Goal: Task Accomplishment & Management: Use online tool/utility

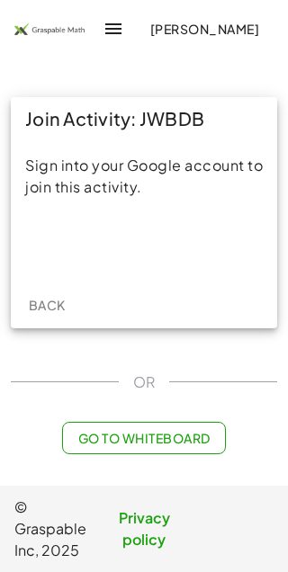
click at [116, 238] on div "Acceder con Google. Se abre en una pestaña nueva" at bounding box center [145, 245] width 172 height 40
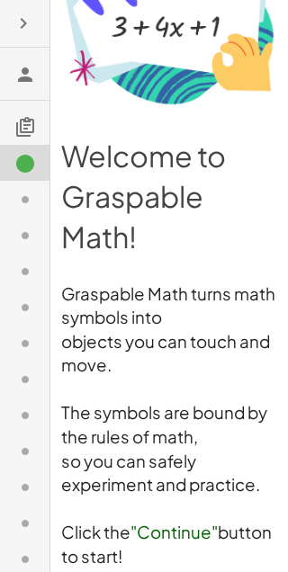
scroll to position [140, 0]
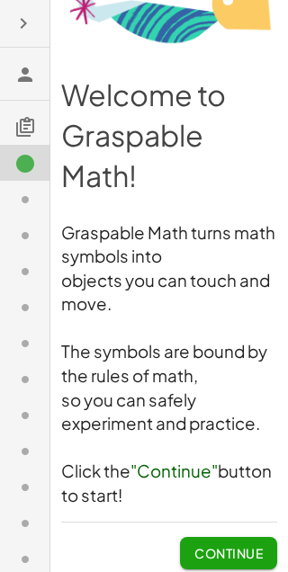
click at [218, 545] on span "Continue" at bounding box center [228, 553] width 68 height 16
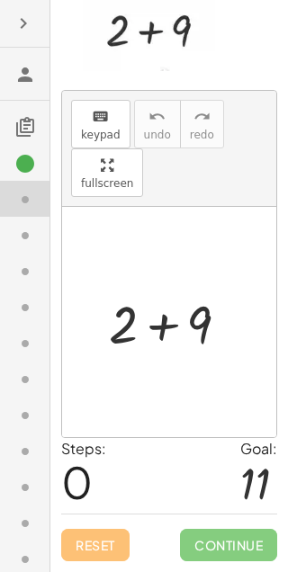
scroll to position [85, 0]
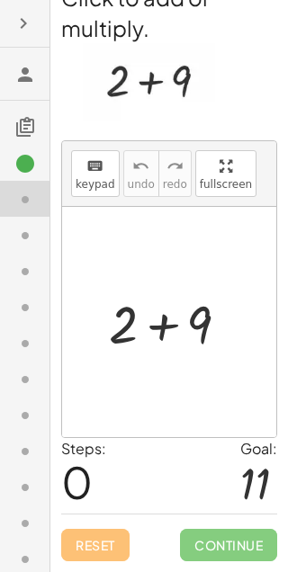
click at [236, 445] on div "Steps: 0 Goal: 11" at bounding box center [169, 475] width 216 height 75
click at [145, 50] on img at bounding box center [149, 82] width 132 height 78
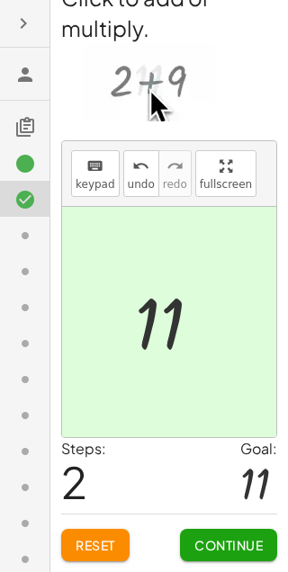
click at [207, 529] on button "Continue" at bounding box center [228, 545] width 97 height 32
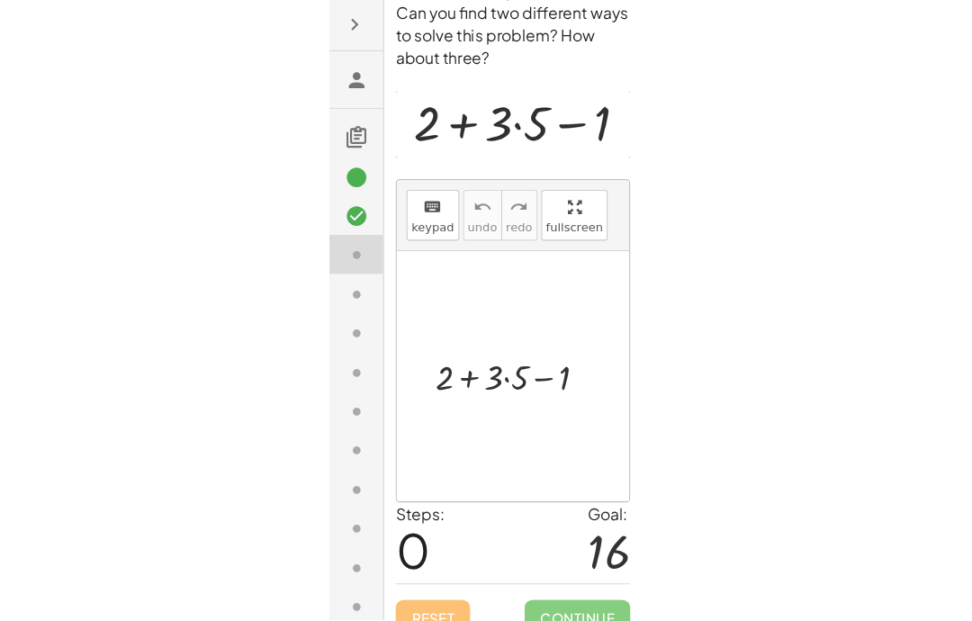
scroll to position [72, 0]
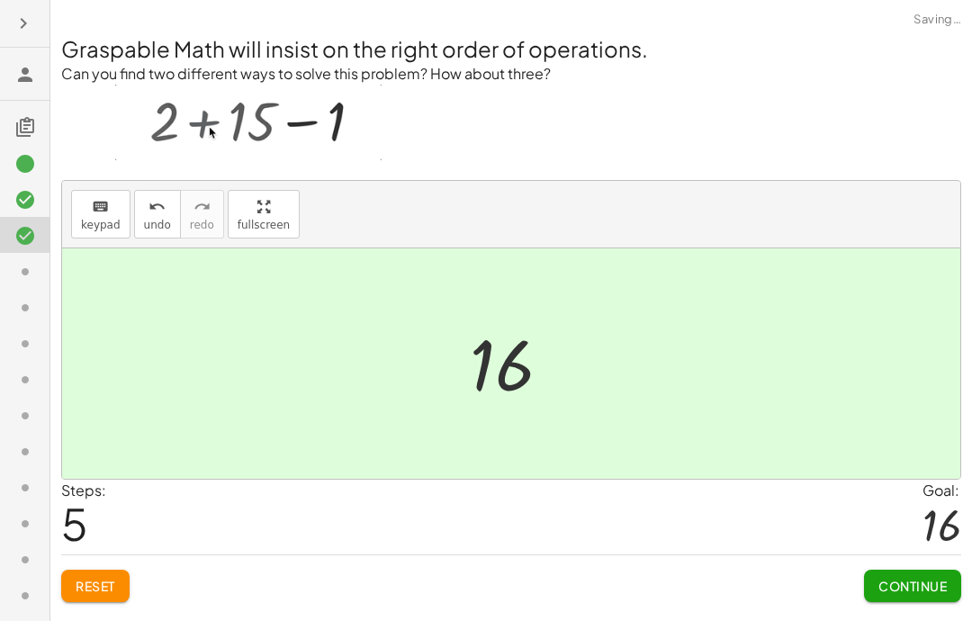
click at [287, 572] on span "Continue" at bounding box center [912, 586] width 68 height 16
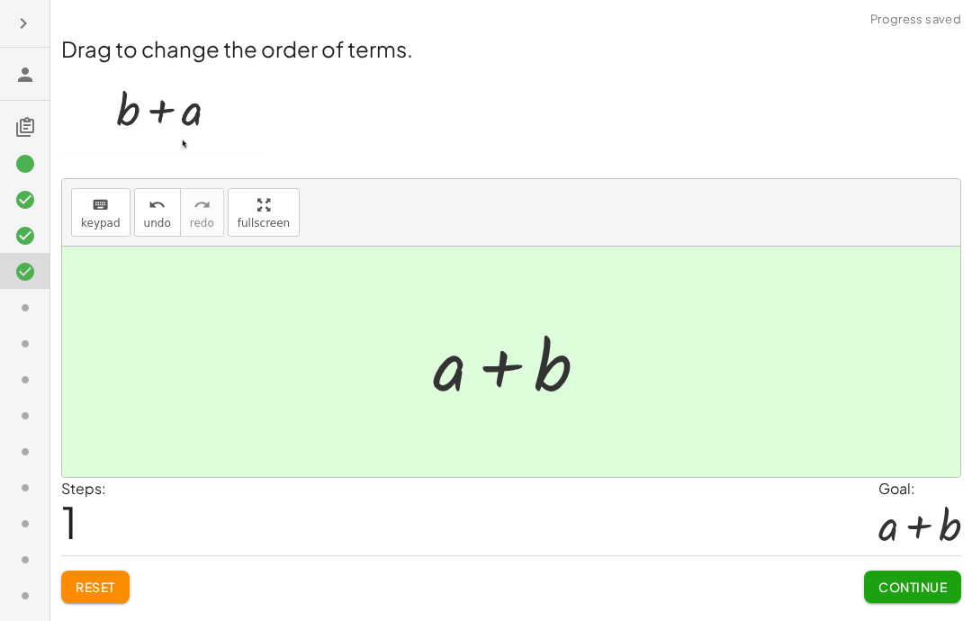
click at [287, 572] on span "Continue" at bounding box center [912, 587] width 68 height 16
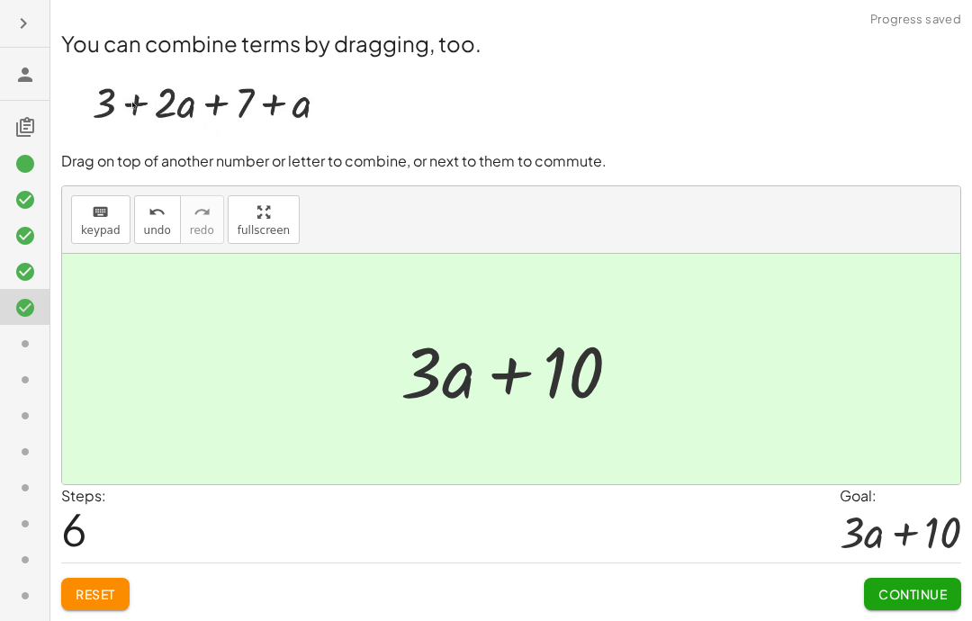
click at [287, 572] on button "Continue" at bounding box center [912, 594] width 97 height 32
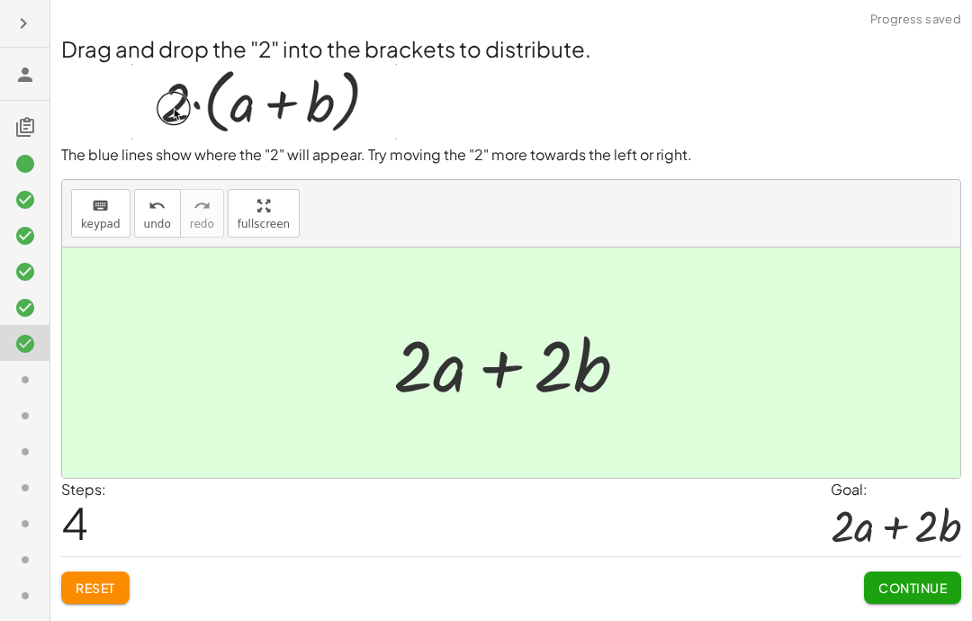
click at [287, 572] on span "Continue" at bounding box center [912, 588] width 68 height 16
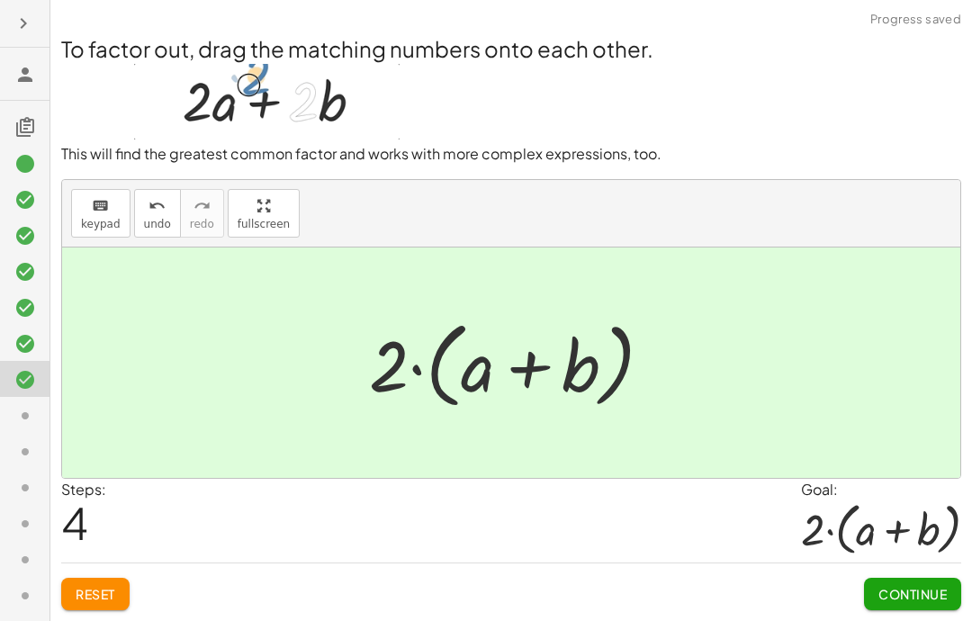
click at [287, 572] on span "Continue" at bounding box center [912, 594] width 68 height 16
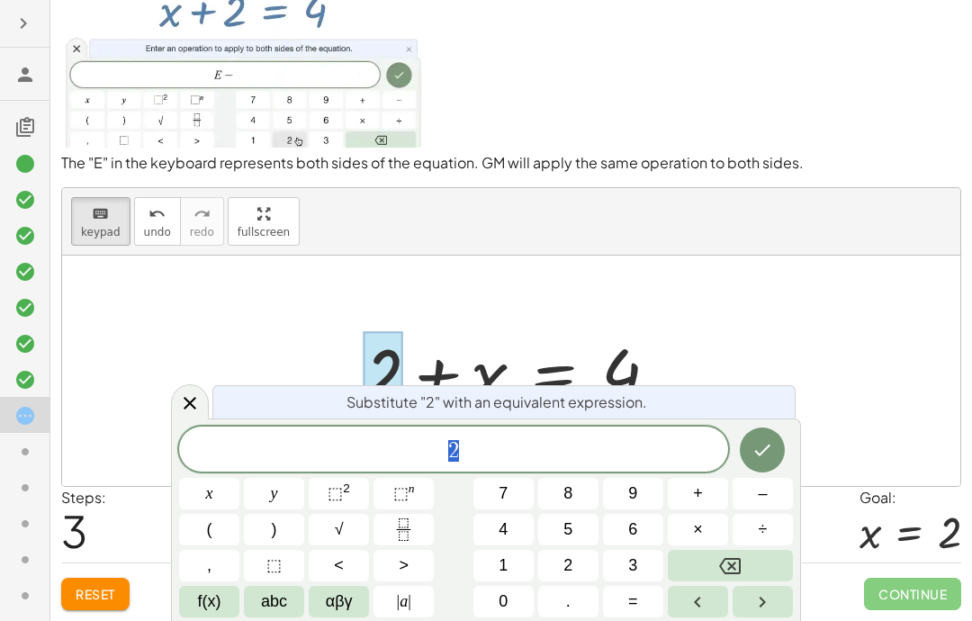
click at [287, 392] on span "Substitute "2" with an equivalent expression." at bounding box center [497, 403] width 301 height 22
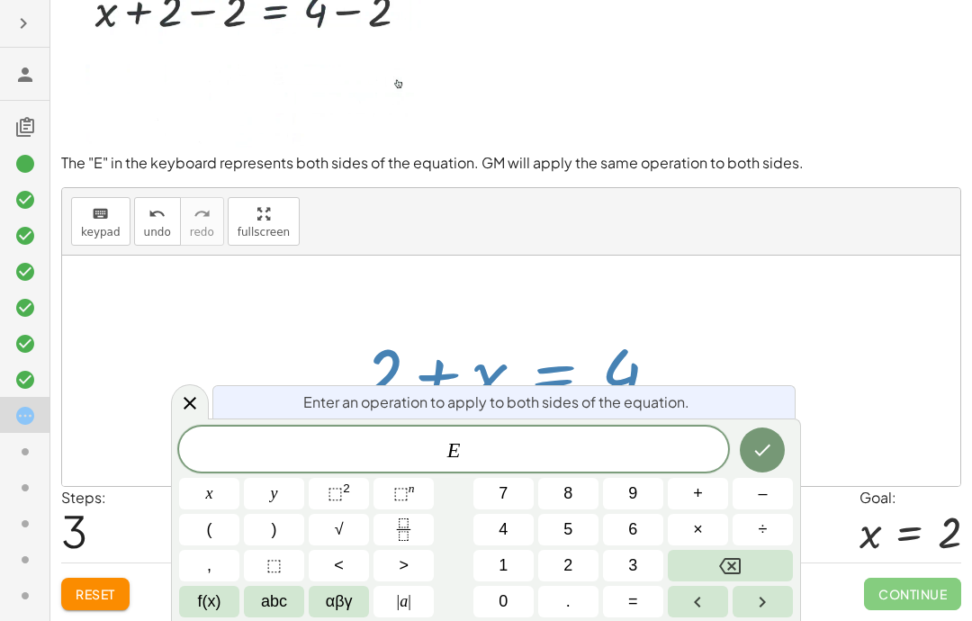
click at [190, 395] on icon at bounding box center [190, 403] width 22 height 22
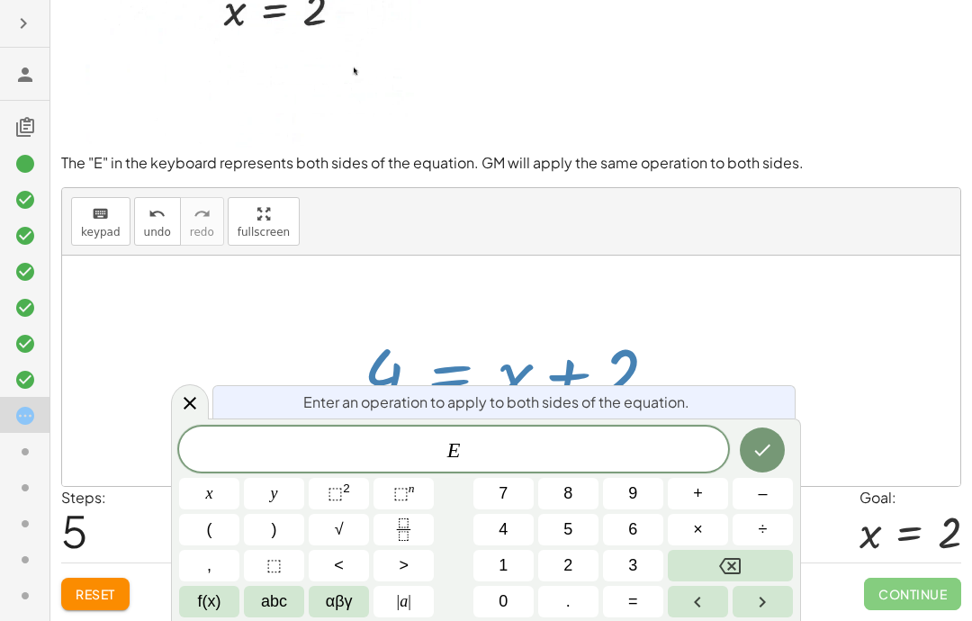
click at [287, 562] on icon "Backspace" at bounding box center [730, 566] width 22 height 16
click at [281, 572] on button "abc" at bounding box center [274, 602] width 60 height 32
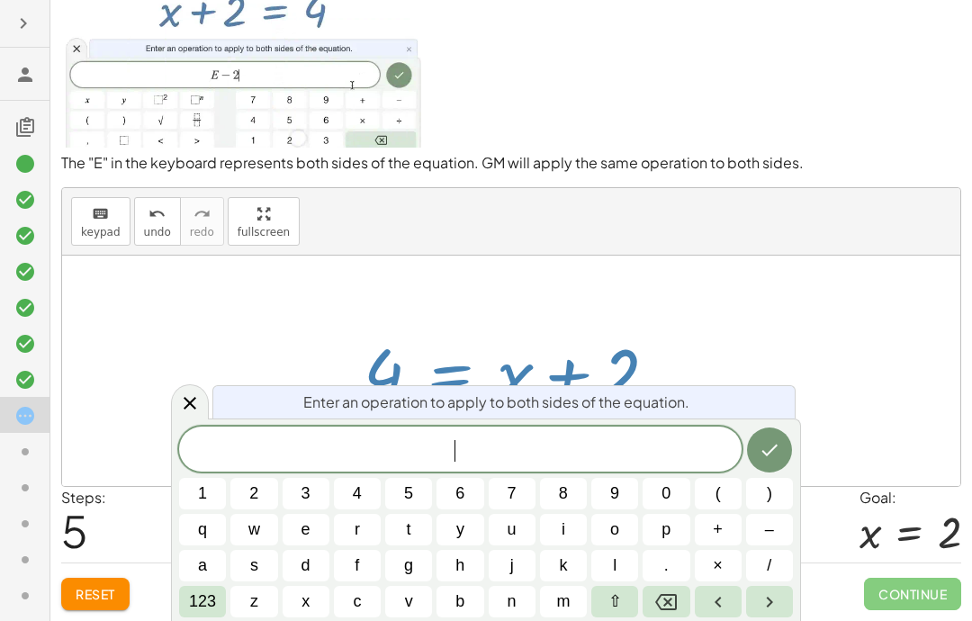
click at [287, 538] on button "e" at bounding box center [306, 530] width 47 height 32
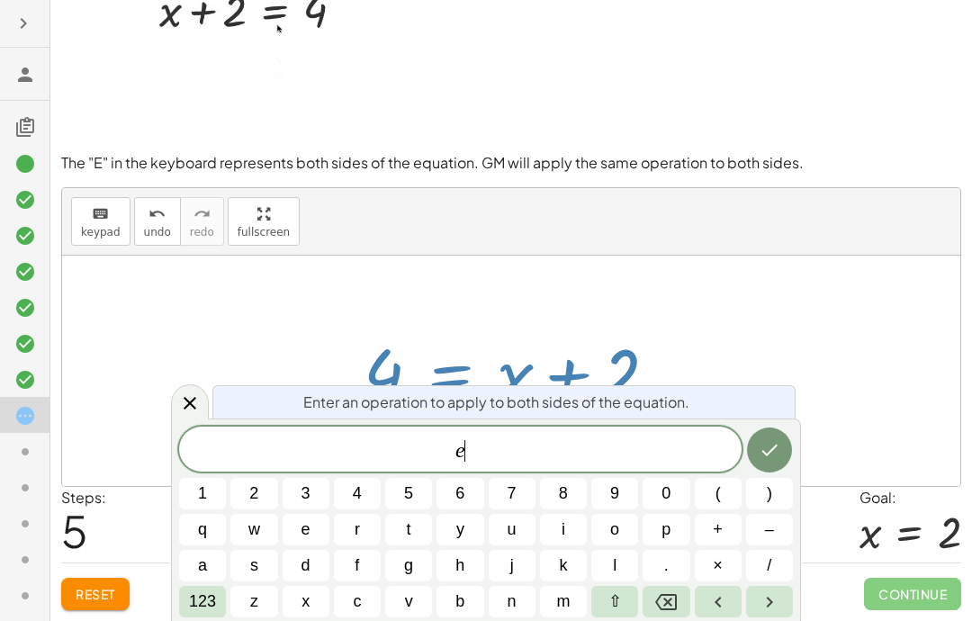
click at [287, 572] on icon "Backspace" at bounding box center [666, 602] width 22 height 16
click at [287, 213] on div "keyboard keypad undo [PERSON_NAME] redo fullscreen" at bounding box center [511, 222] width 898 height 68
click at [287, 518] on button "e" at bounding box center [306, 530] width 47 height 32
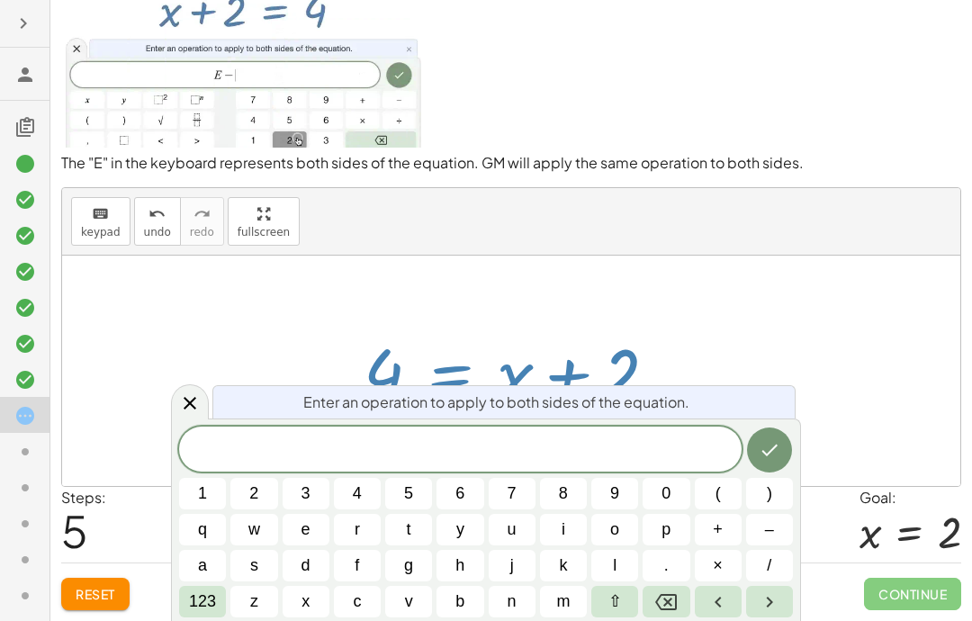
click at [287, 518] on button "e" at bounding box center [306, 530] width 47 height 32
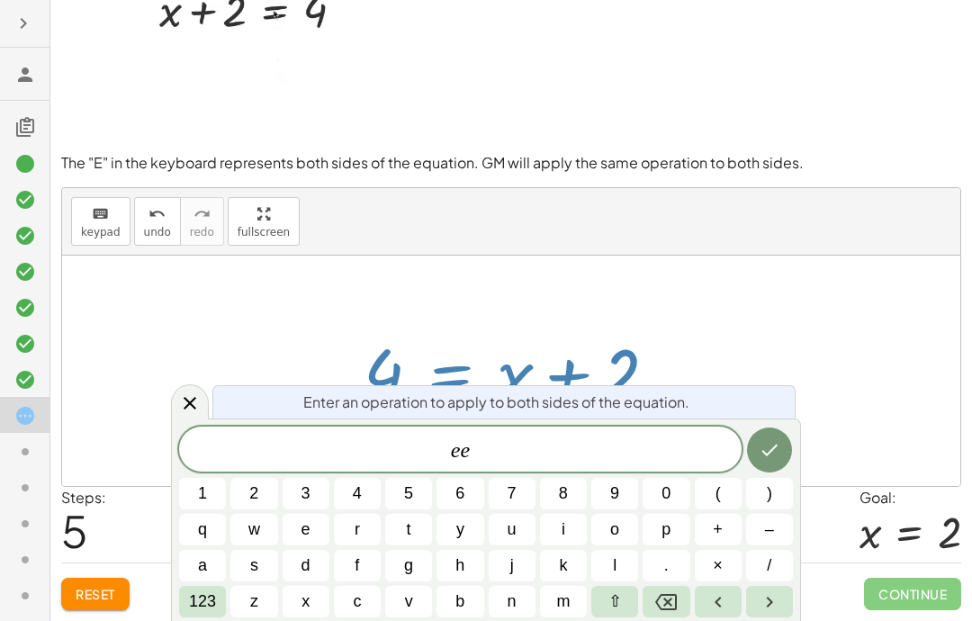
click at [287, 450] on icon "Done" at bounding box center [770, 450] width 22 height 22
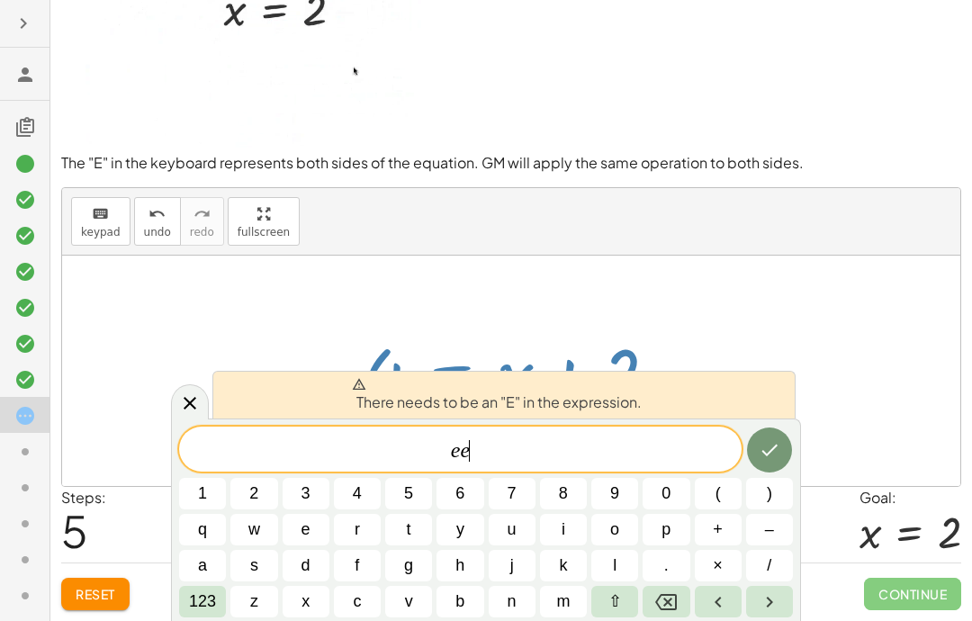
click at [287, 560] on button "×" at bounding box center [718, 566] width 47 height 32
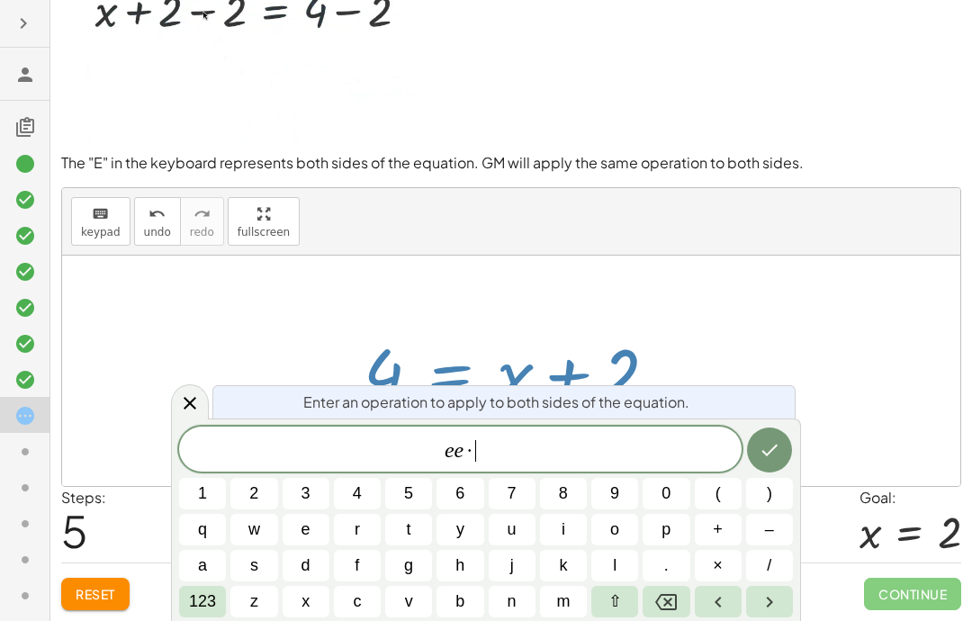
click at [287, 459] on button "Done" at bounding box center [769, 450] width 45 height 45
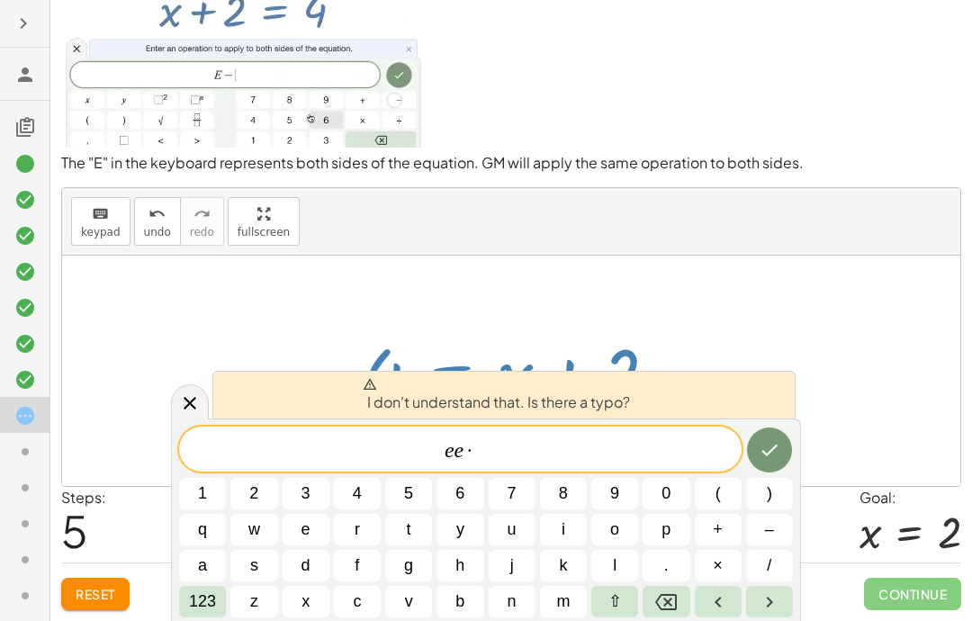
click at [287, 459] on button "Done" at bounding box center [769, 450] width 45 height 45
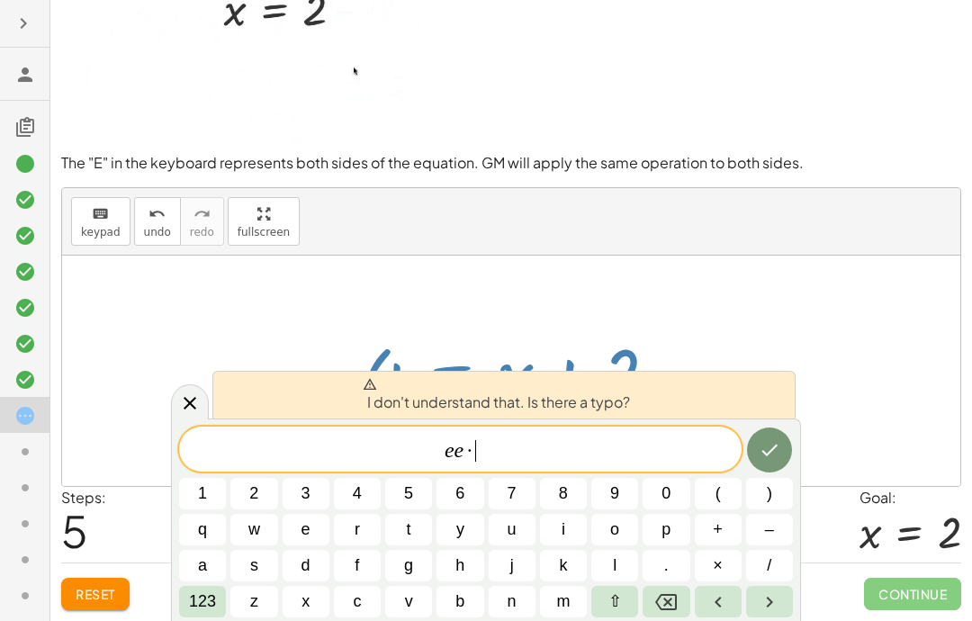
click at [287, 570] on button "×" at bounding box center [718, 566] width 47 height 32
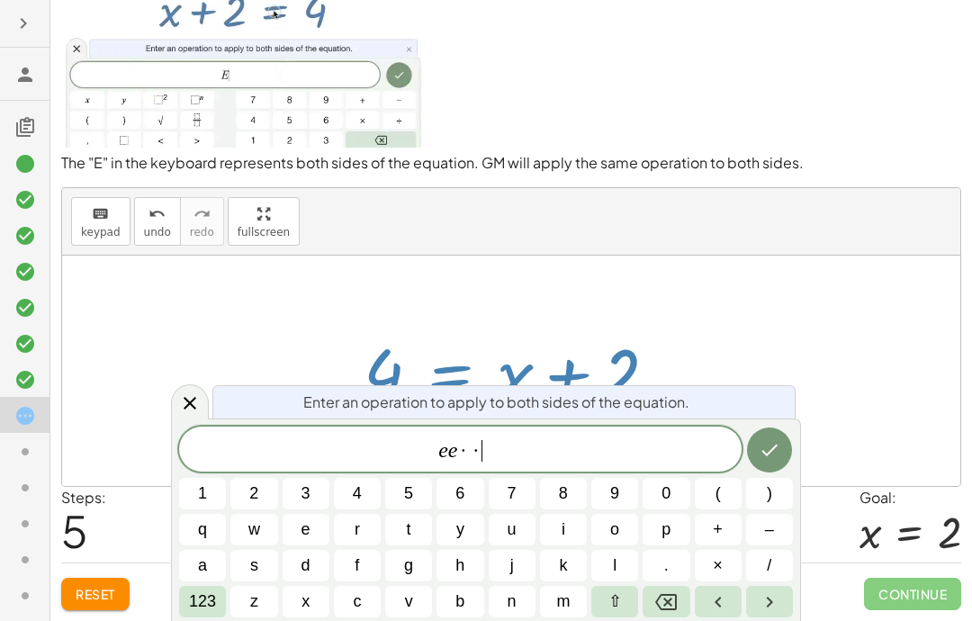
click at [287, 569] on button "×" at bounding box center [718, 566] width 47 height 32
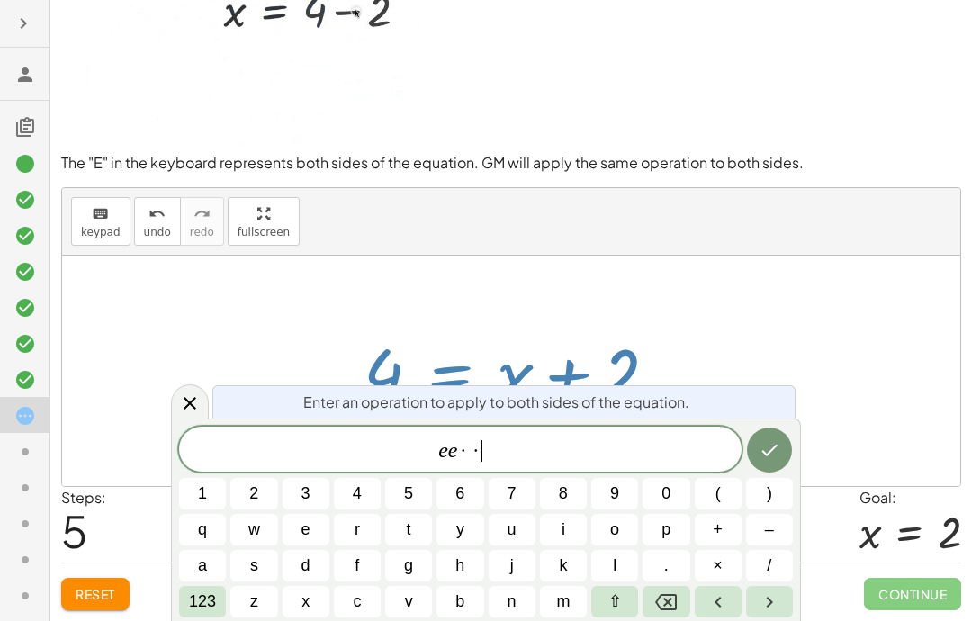
click at [287, 564] on span "×" at bounding box center [718, 566] width 10 height 24
click at [287, 563] on span "×" at bounding box center [718, 566] width 10 height 24
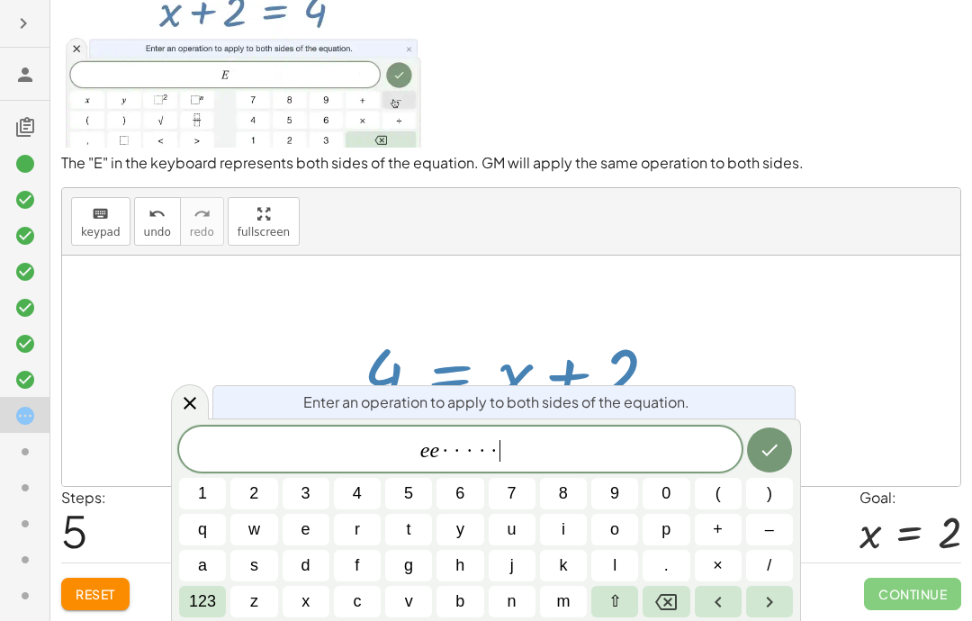
click at [287, 572] on icon "Backspace" at bounding box center [666, 602] width 22 height 22
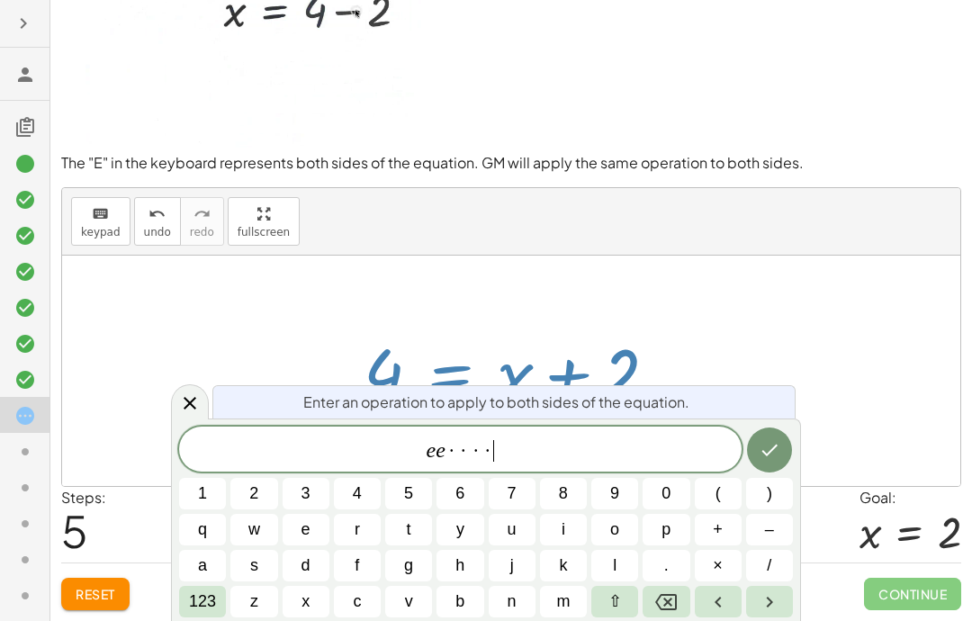
click at [287, 572] on icon "Backspace" at bounding box center [666, 602] width 22 height 22
click at [287, 572] on icon "Backspace" at bounding box center [666, 602] width 22 height 16
click at [287, 572] on icon "Backspace" at bounding box center [666, 602] width 22 height 22
click at [287, 572] on button "Backspace" at bounding box center [666, 602] width 47 height 32
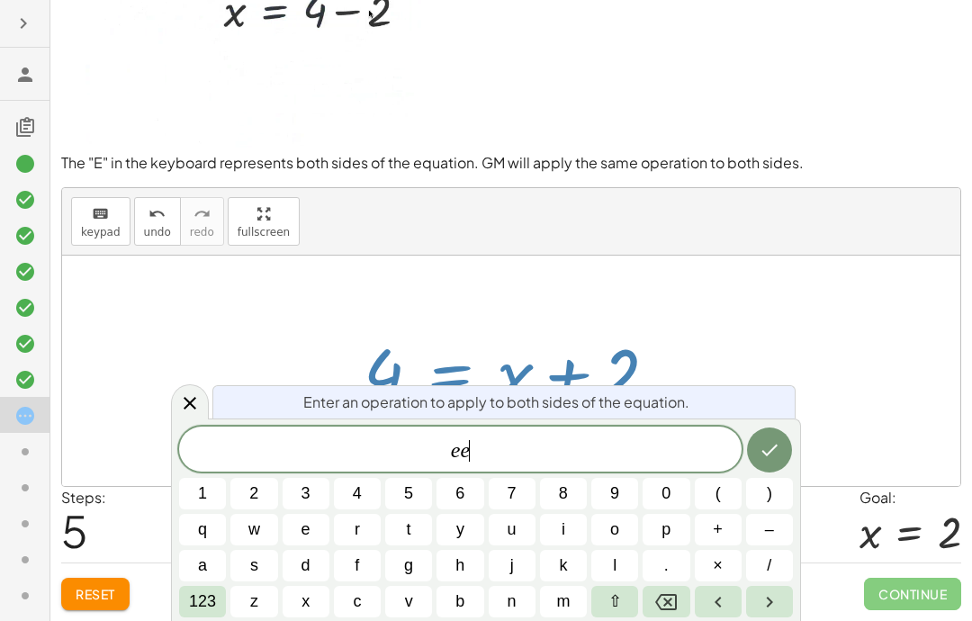
click at [287, 572] on button "Backspace" at bounding box center [666, 602] width 47 height 32
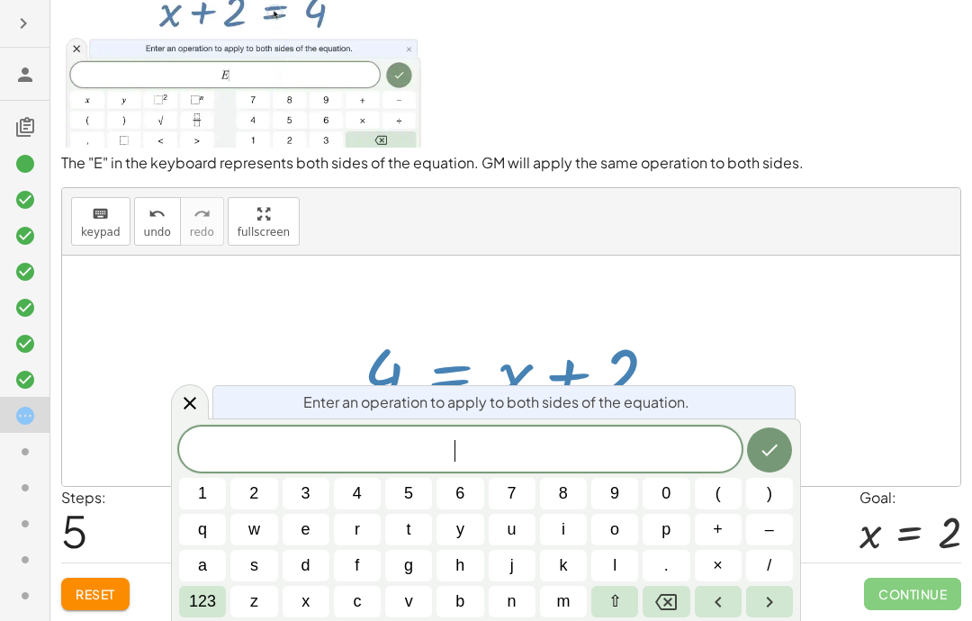
click at [287, 572] on button "Backspace" at bounding box center [666, 602] width 47 height 32
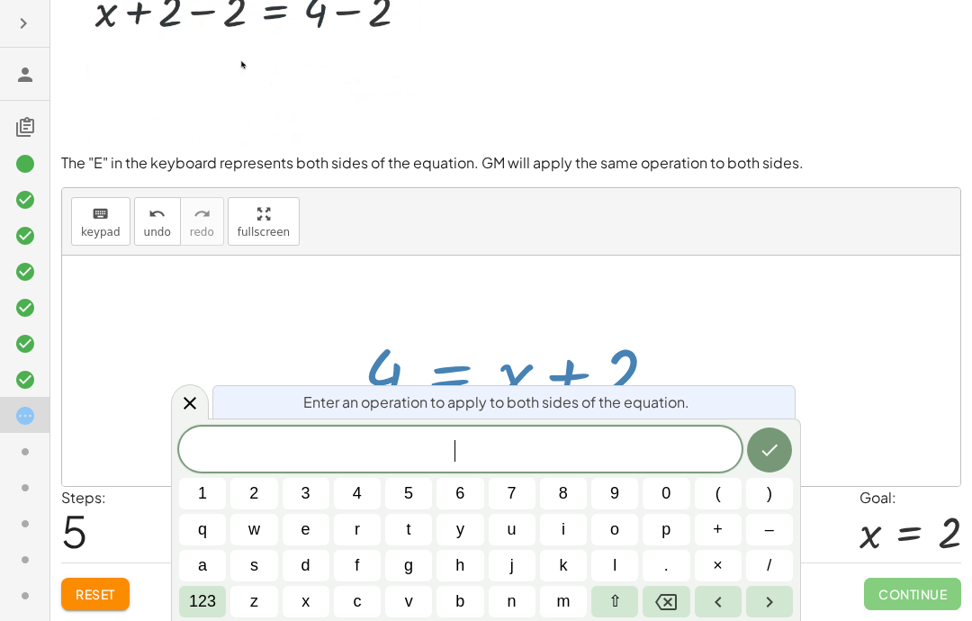
click at [287, 572] on button "Backspace" at bounding box center [666, 602] width 47 height 32
click at [196, 395] on icon at bounding box center [190, 403] width 22 height 22
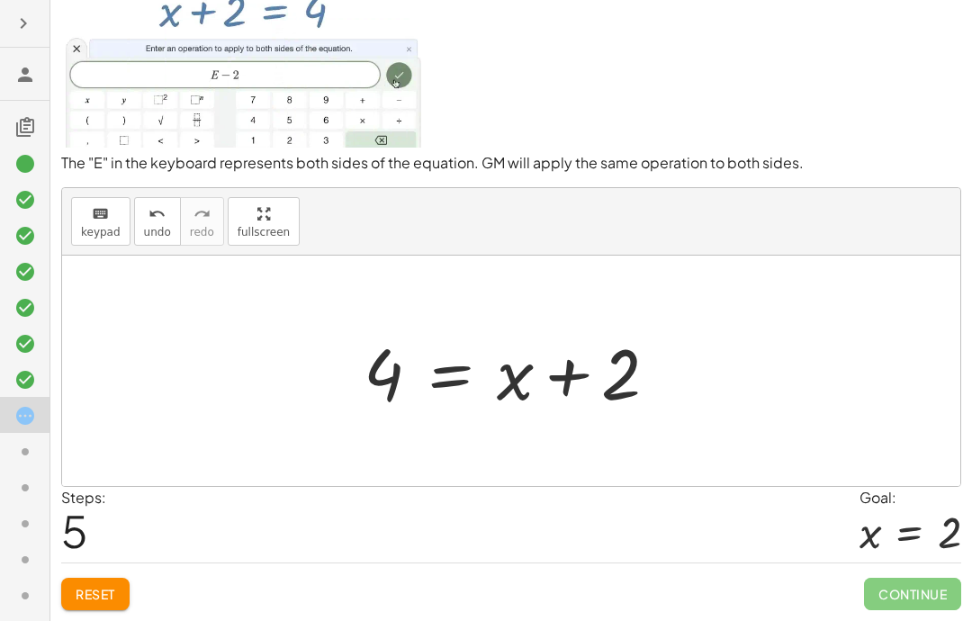
scroll to position [0, 0]
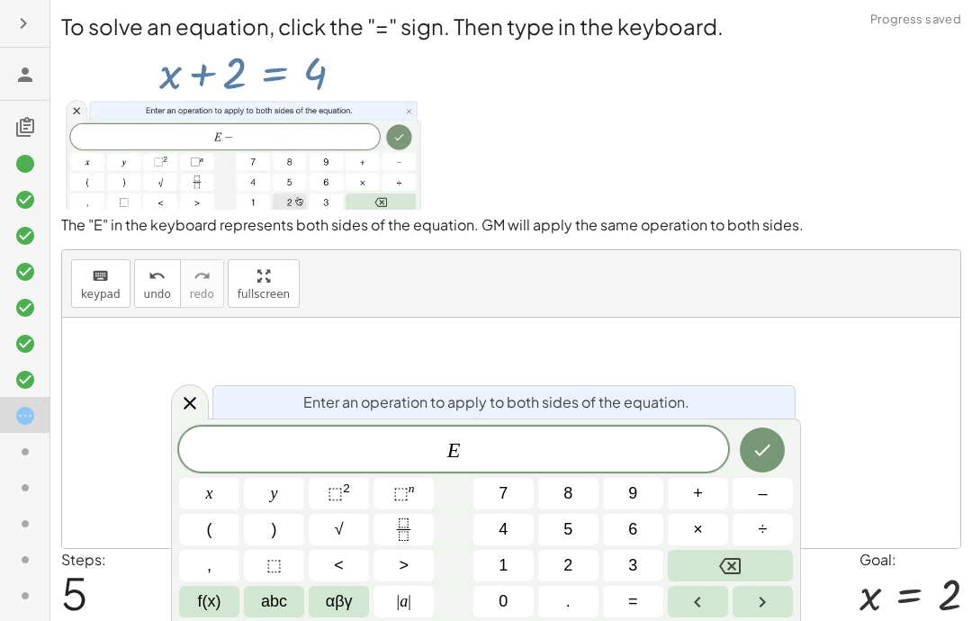
click at [287, 498] on span "–" at bounding box center [762, 494] width 9 height 24
click at [287, 555] on button "2" at bounding box center [568, 566] width 60 height 32
click at [287, 439] on icon "Done" at bounding box center [763, 450] width 22 height 22
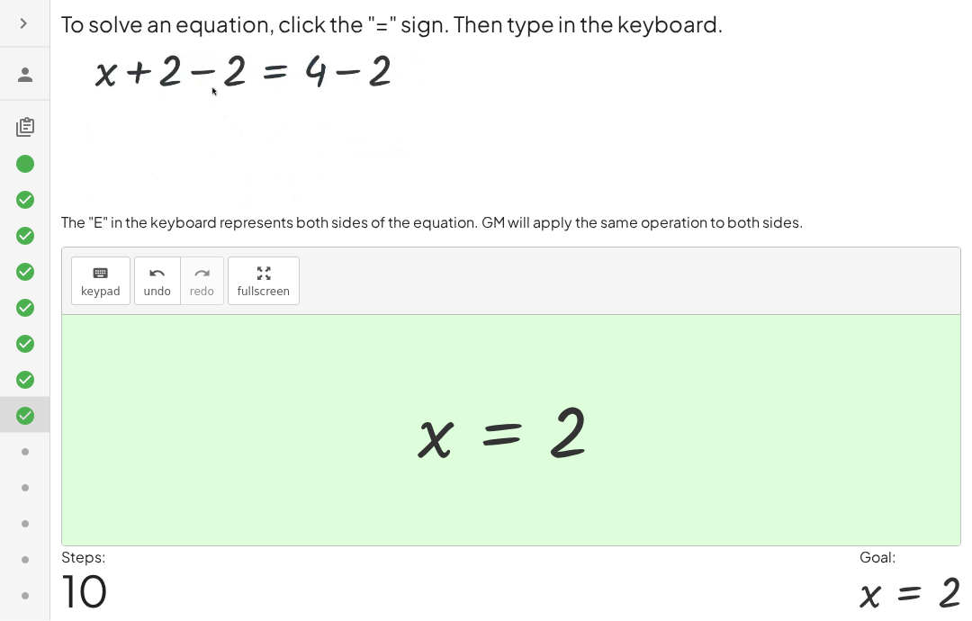
scroll to position [72, 0]
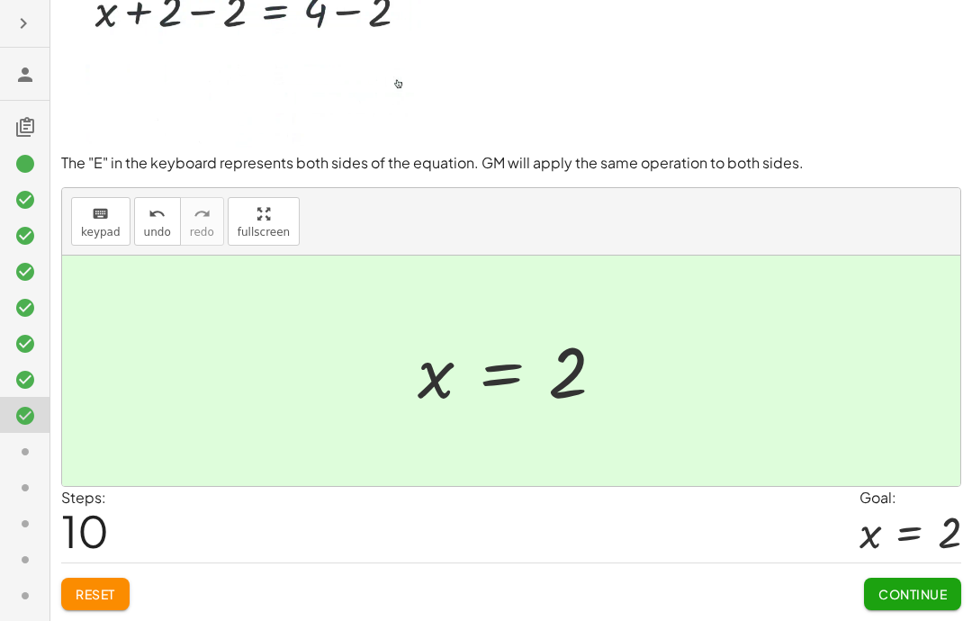
click at [287, 572] on span "Continue" at bounding box center [912, 594] width 68 height 16
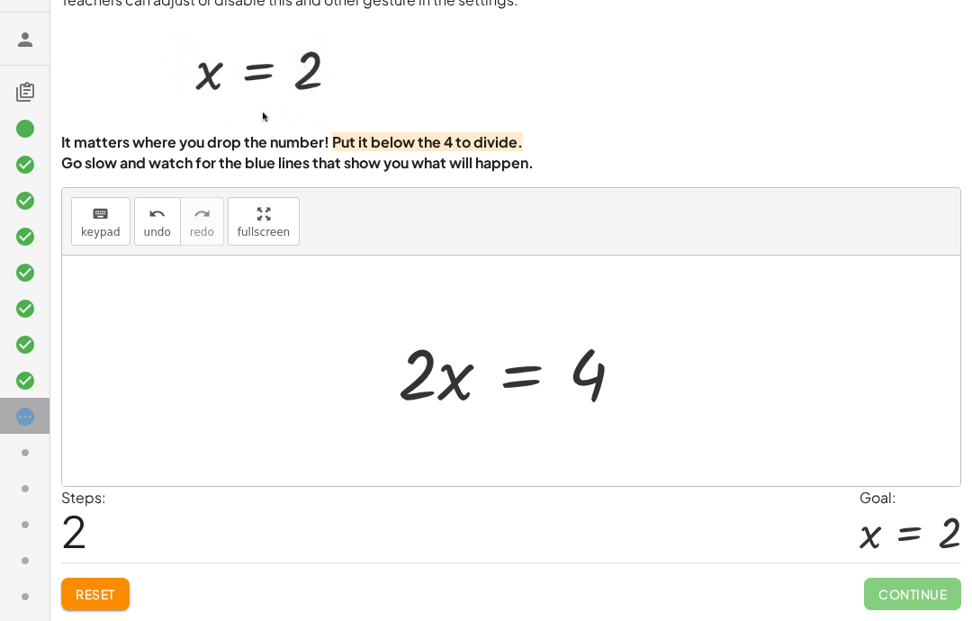
scroll to position [35, 0]
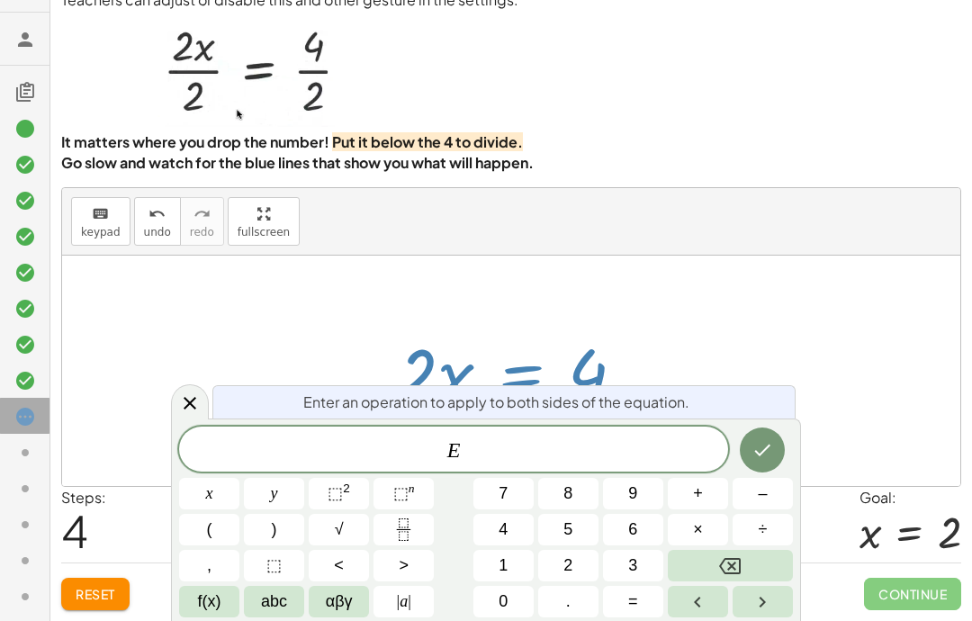
click at [287, 523] on icon "Fraction" at bounding box center [403, 529] width 23 height 23
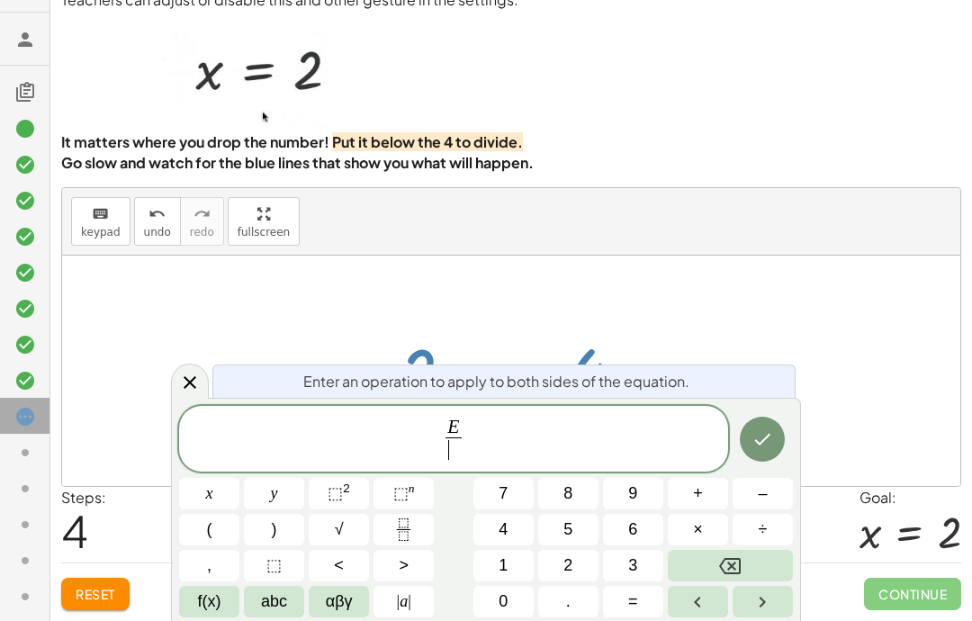
click at [187, 370] on div at bounding box center [190, 381] width 38 height 35
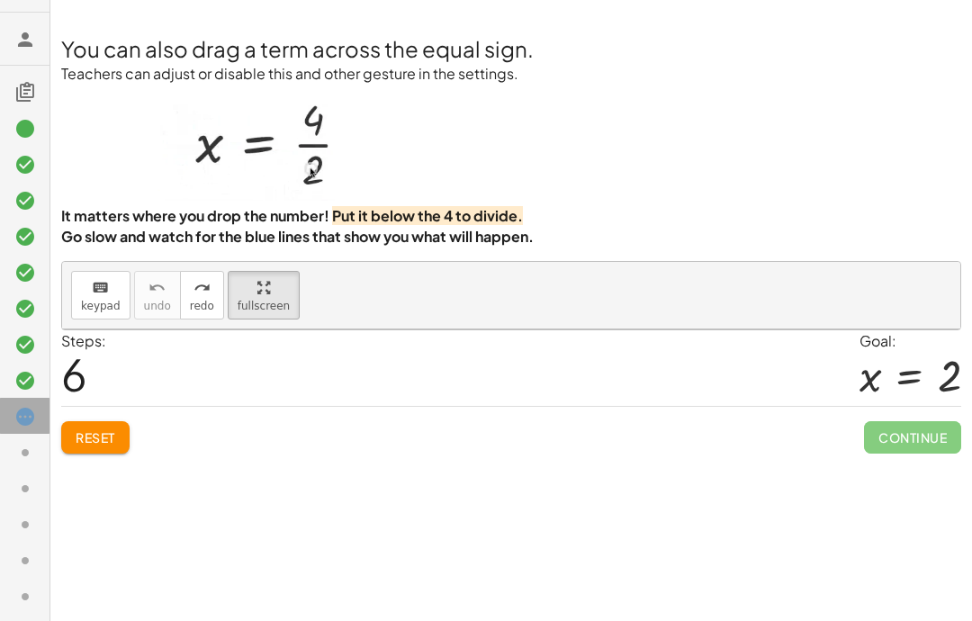
scroll to position [158, 0]
